Goal: Navigation & Orientation: Find specific page/section

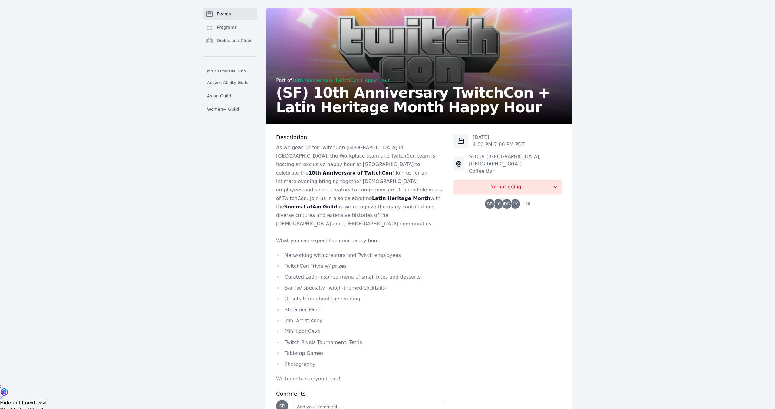
scroll to position [22, 0]
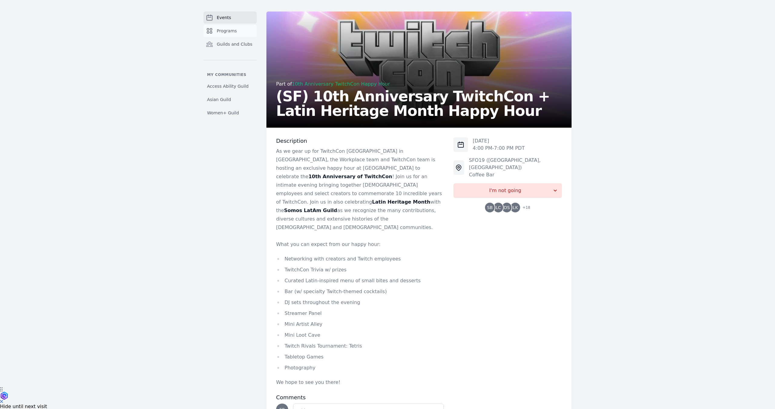
click at [230, 32] on span "Programs" at bounding box center [227, 31] width 20 height 6
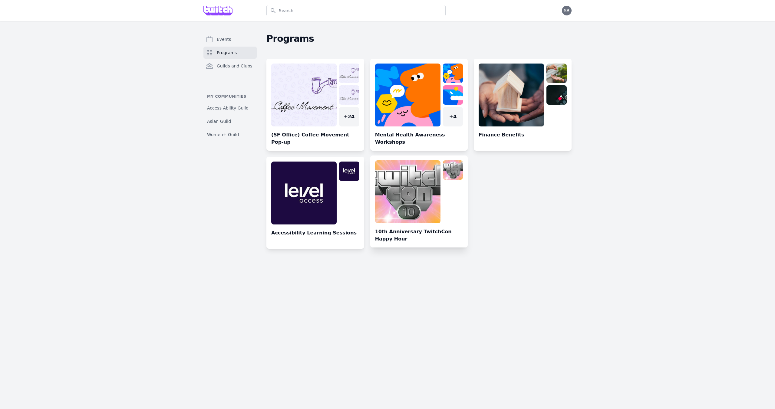
click at [435, 205] on link at bounding box center [419, 204] width 98 height 87
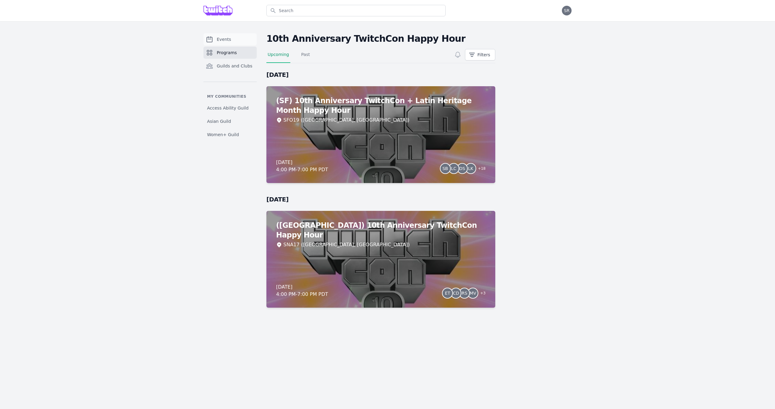
click at [227, 41] on span "Events" at bounding box center [224, 39] width 14 height 6
